Goal: Transaction & Acquisition: Purchase product/service

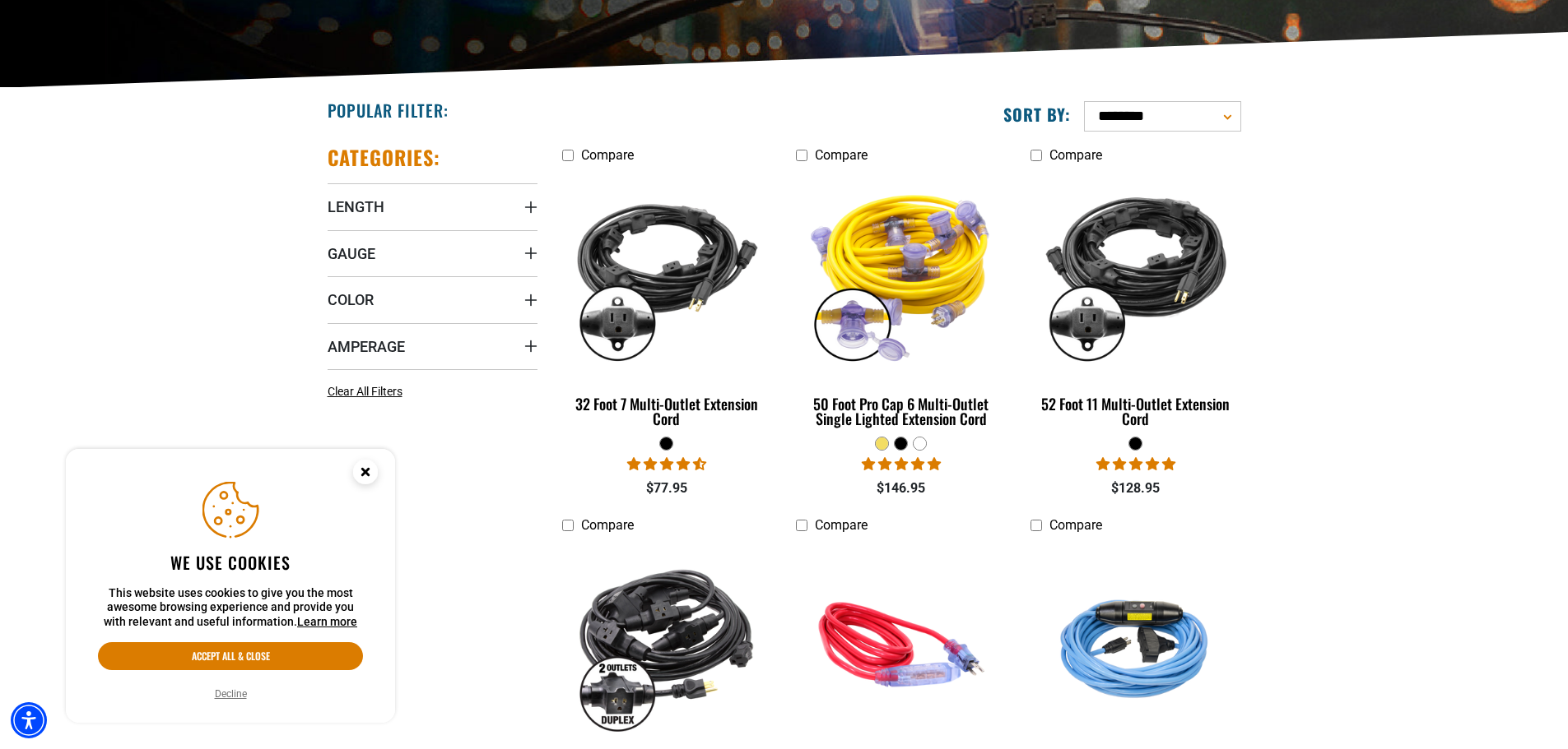
scroll to position [411, 0]
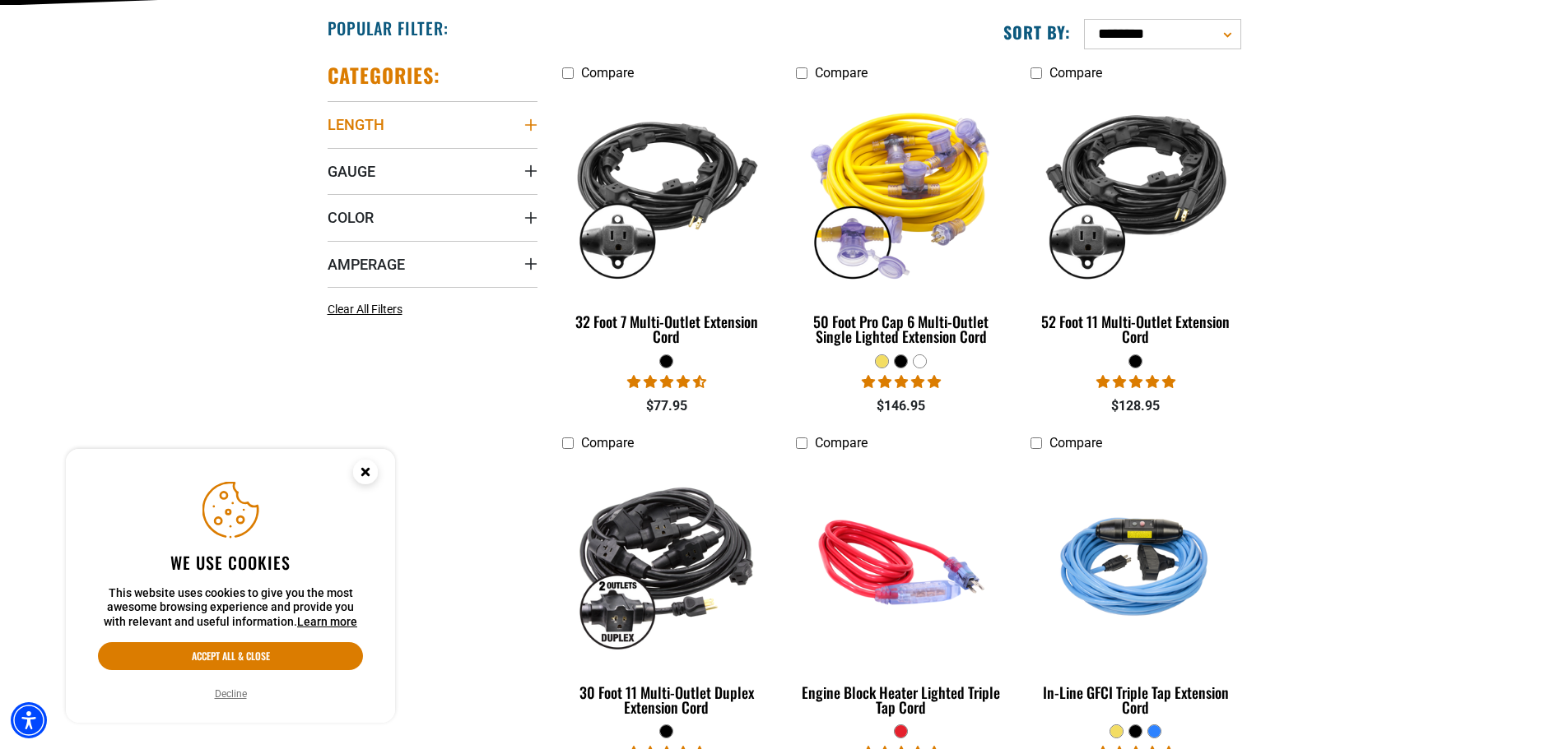
click at [528, 124] on icon "Length" at bounding box center [531, 125] width 13 height 13
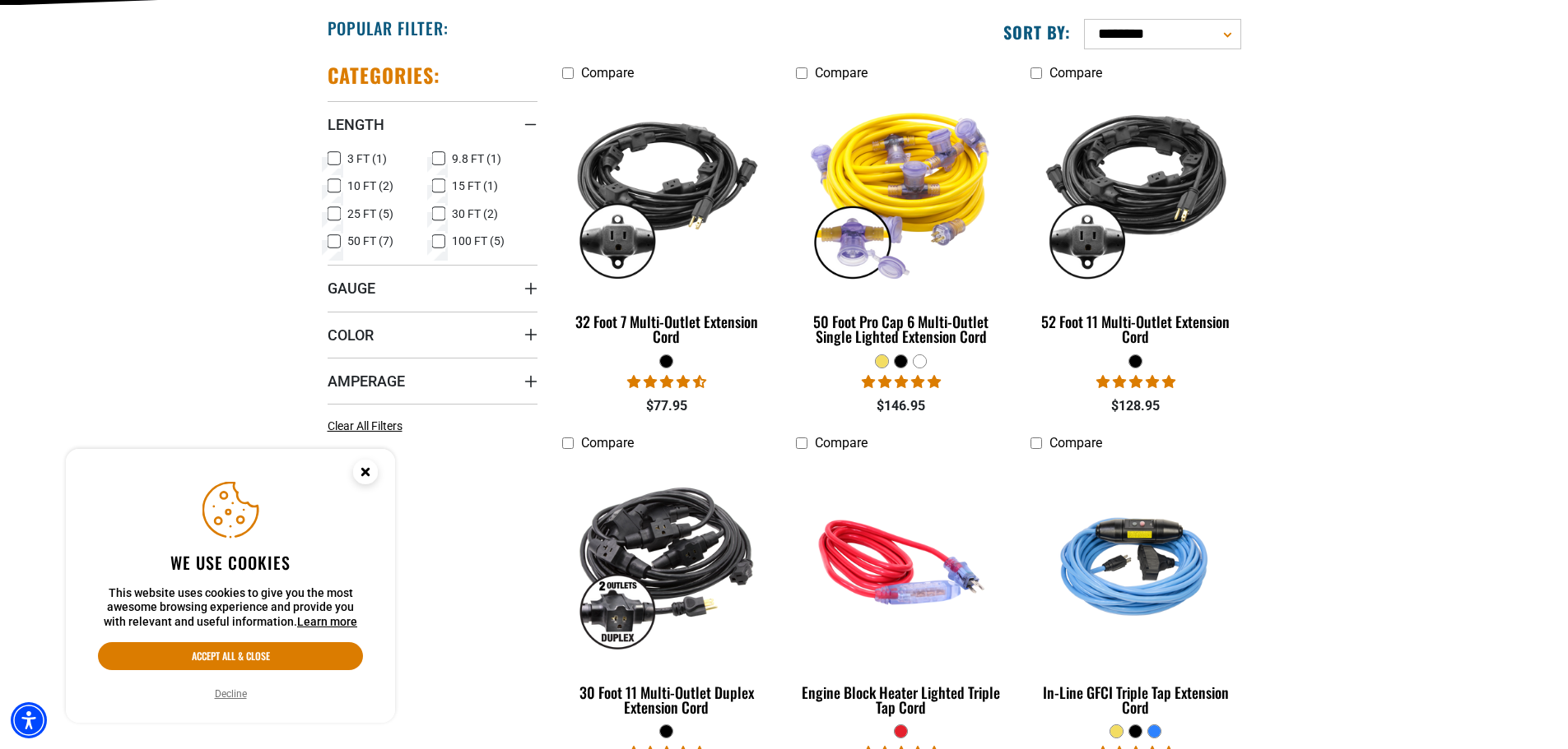
click at [349, 184] on span "10 FT (2)" at bounding box center [370, 186] width 46 height 12
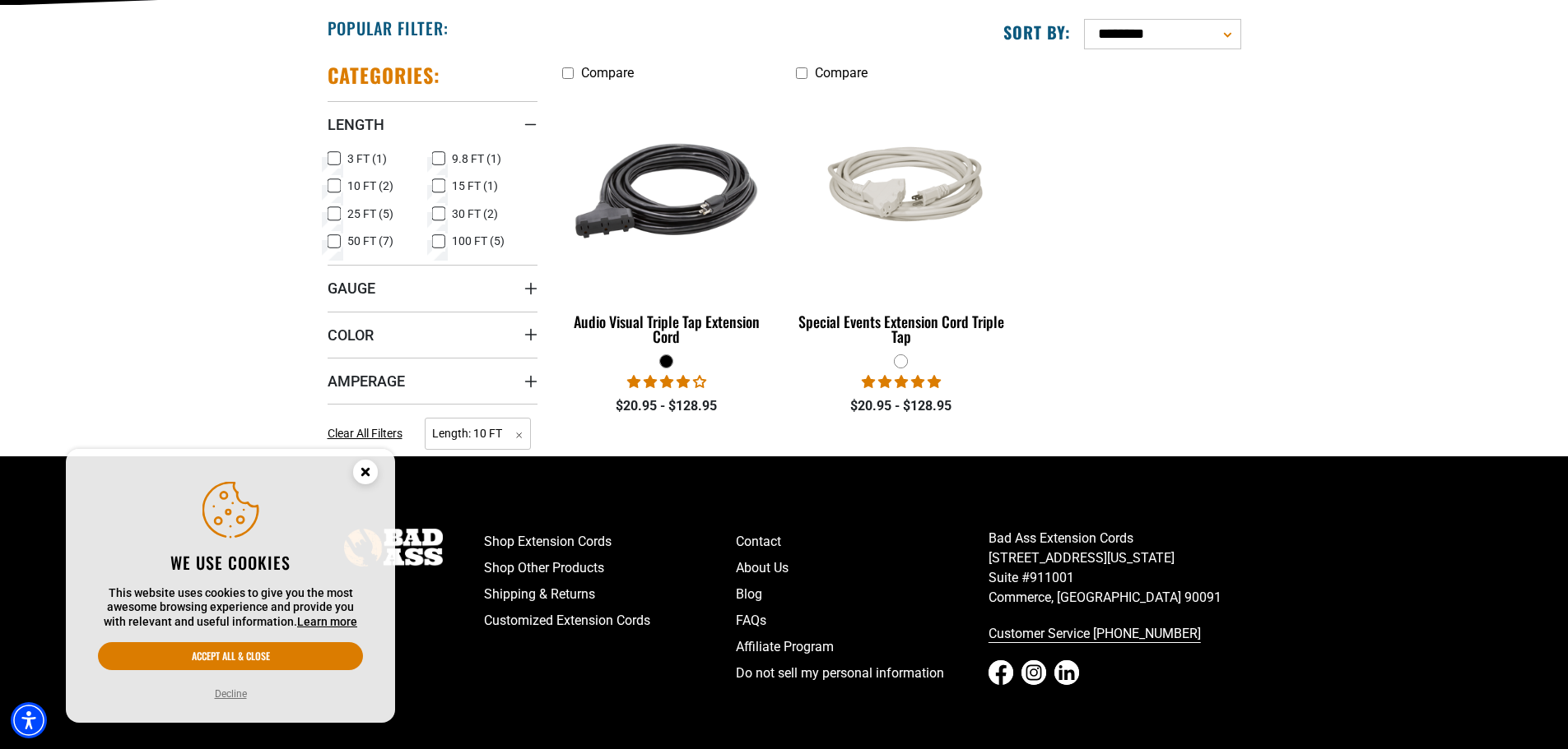
click at [447, 161] on label "9.8 FT (1) 9.8 FT (1 product)" at bounding box center [485, 159] width 106 height 22
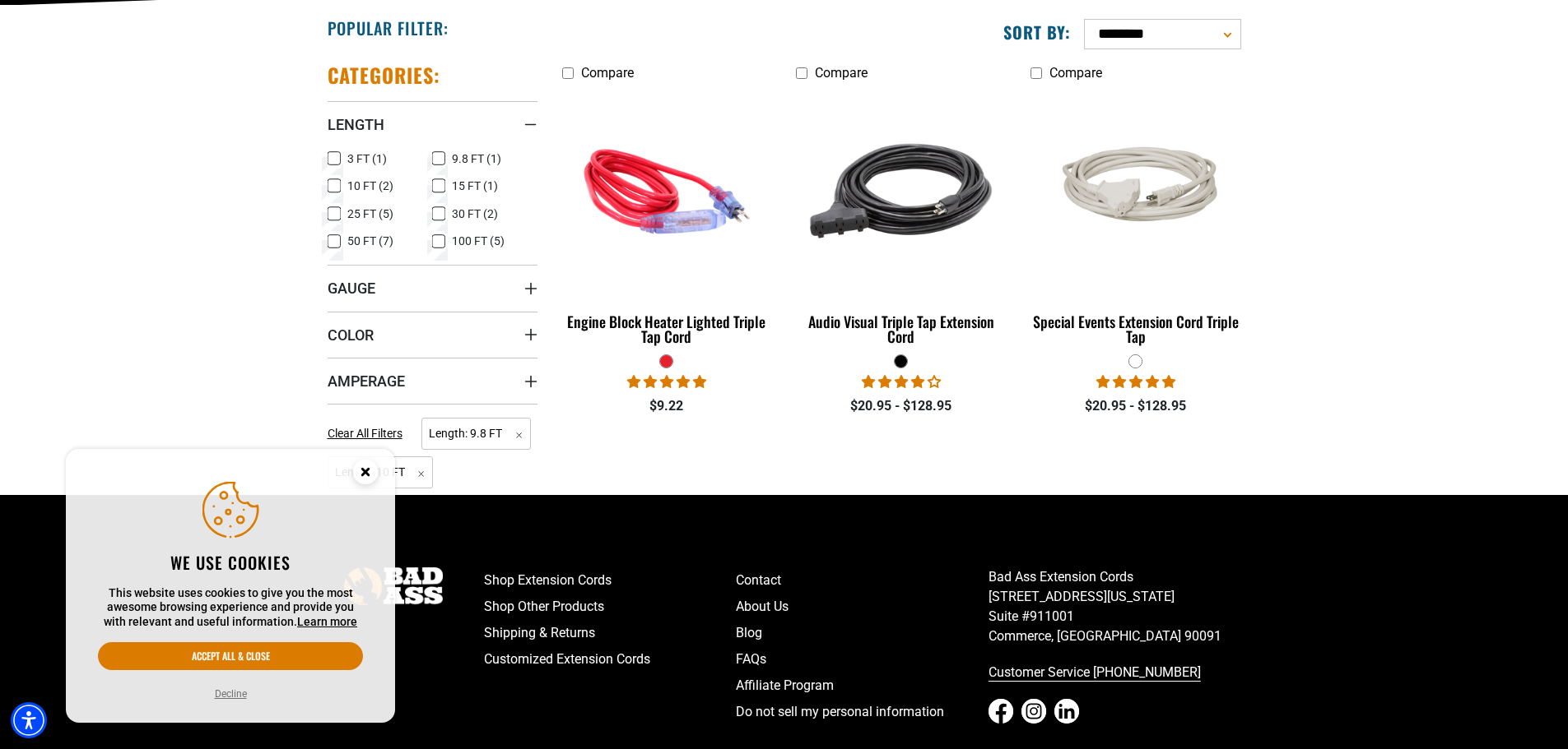
click at [349, 192] on span "10 FT (2)" at bounding box center [370, 186] width 46 height 12
click at [453, 160] on span "9.8 FT (1)" at bounding box center [476, 159] width 49 height 12
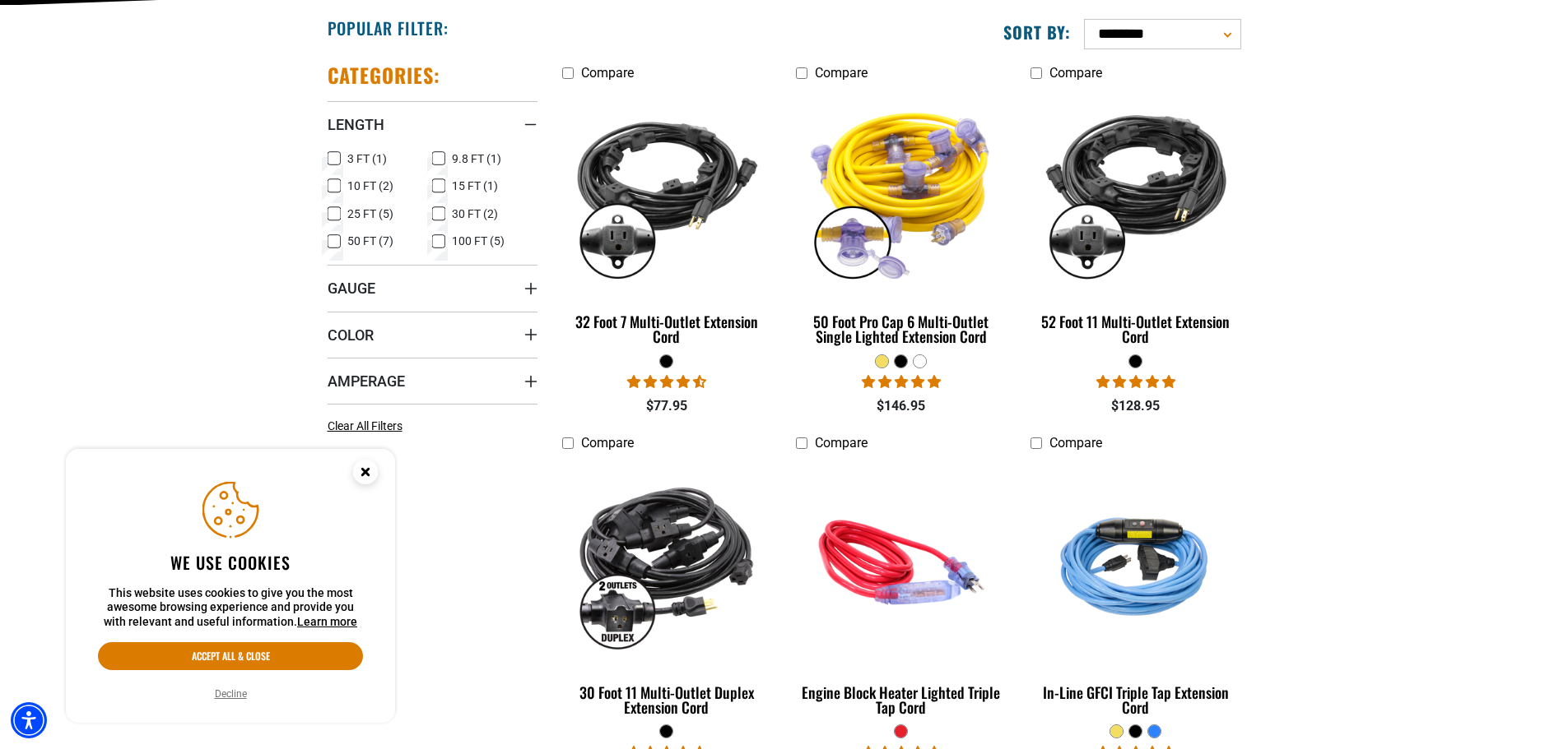
click at [448, 191] on label "15 FT (1) 15 FT (1 product)" at bounding box center [485, 186] width 106 height 22
